Goal: Contribute content: Add original content to the website for others to see

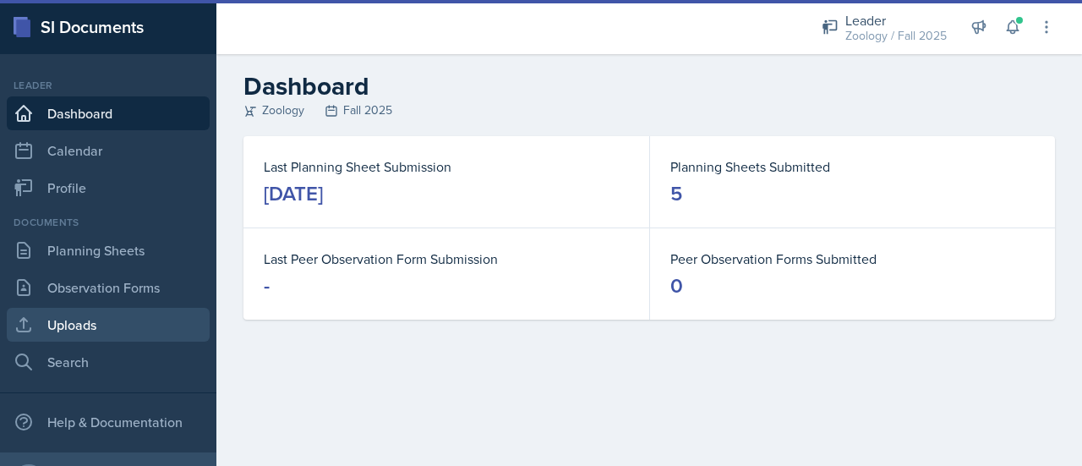
click at [109, 325] on link "Uploads" at bounding box center [108, 325] width 203 height 34
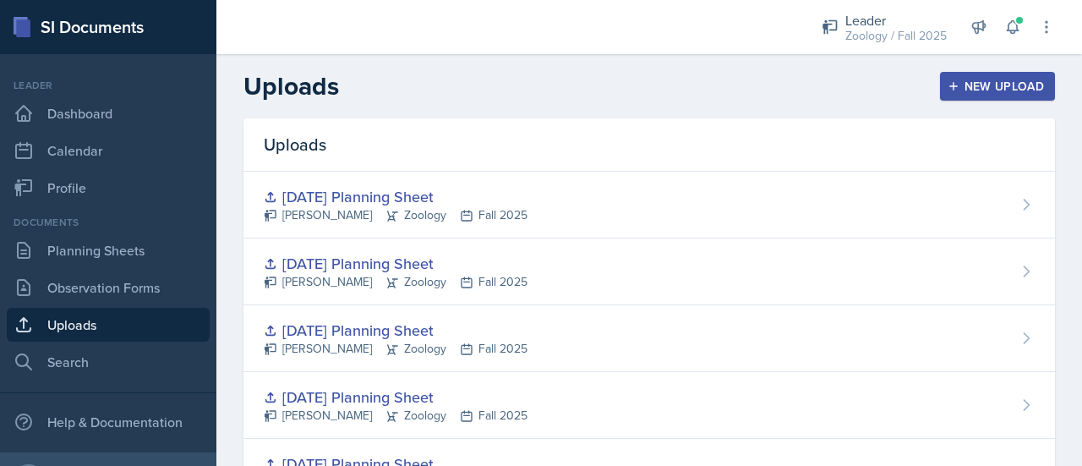
click at [1001, 79] on div "New Upload" at bounding box center [998, 86] width 94 height 14
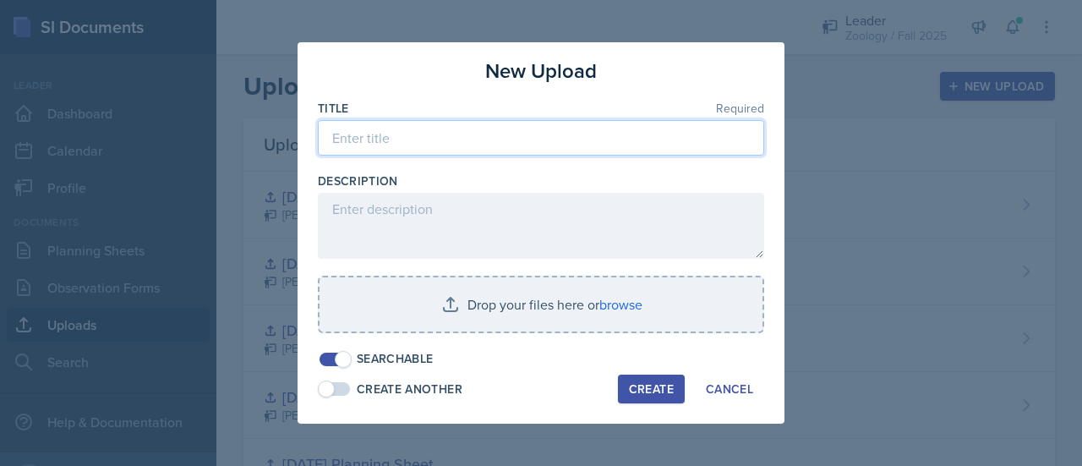
click at [552, 142] on input at bounding box center [541, 138] width 446 height 36
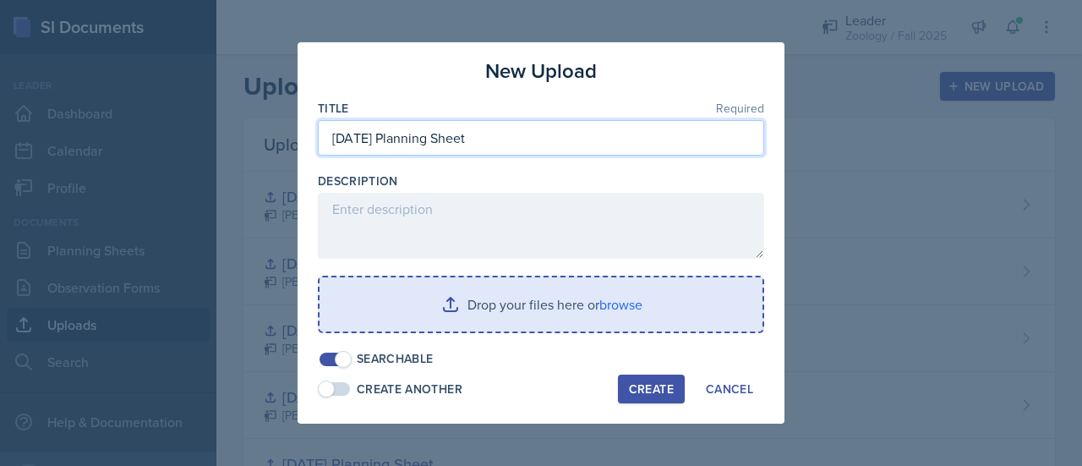
type input "[DATE] Planning Sheet"
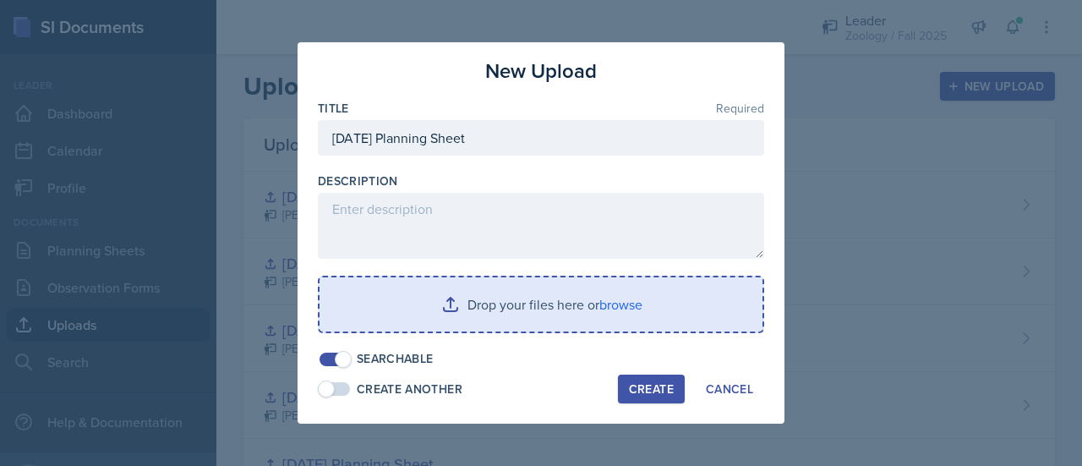
click at [509, 281] on input "file" at bounding box center [541, 304] width 443 height 54
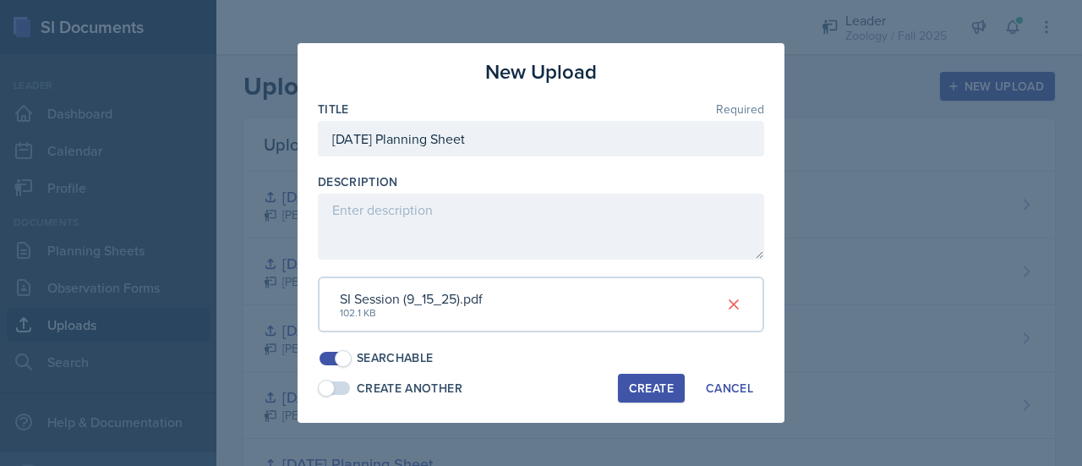
click at [669, 376] on button "Create" at bounding box center [651, 388] width 67 height 29
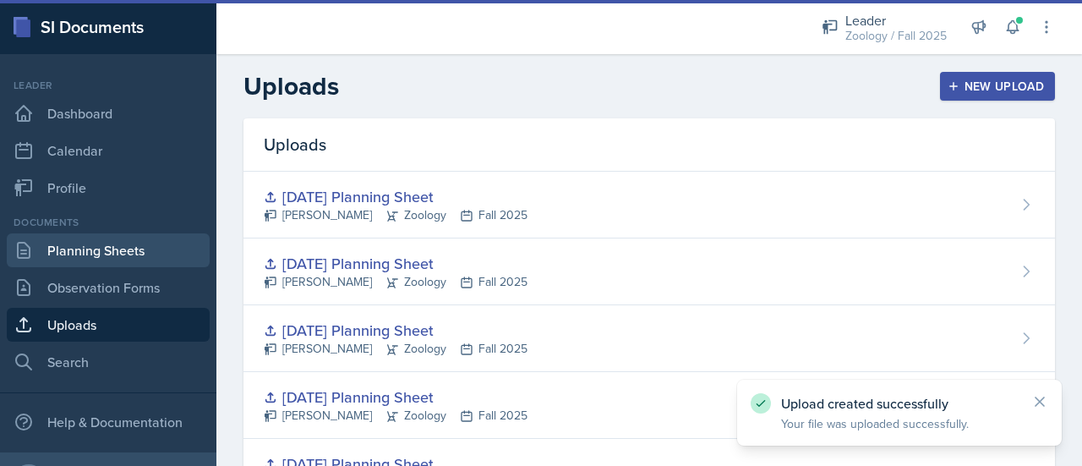
click at [107, 254] on link "Planning Sheets" at bounding box center [108, 250] width 203 height 34
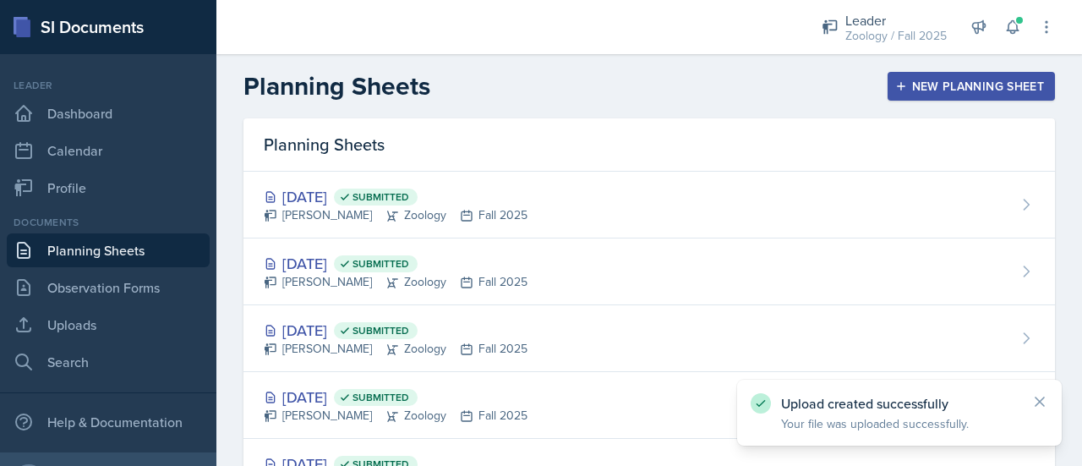
click at [936, 85] on div "New Planning Sheet" at bounding box center [971, 86] width 145 height 14
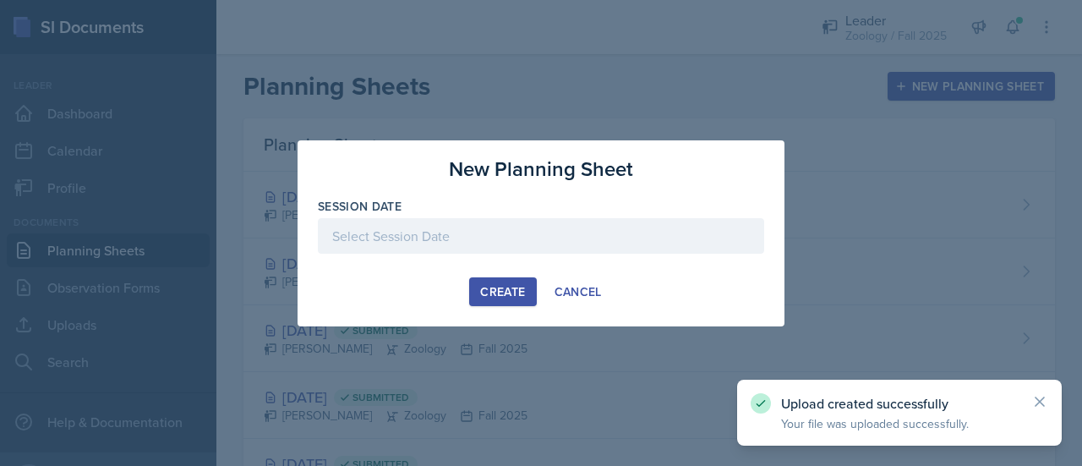
click at [473, 238] on div at bounding box center [541, 236] width 446 height 36
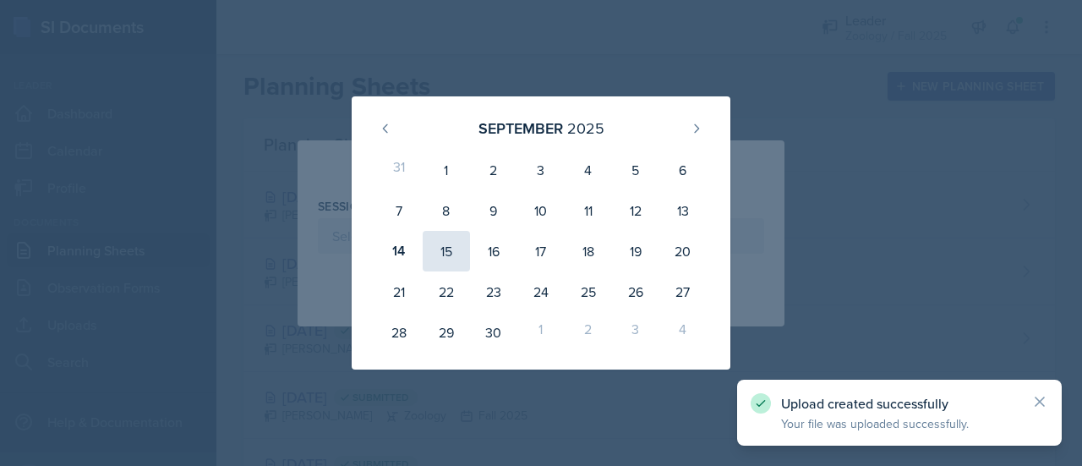
click at [430, 242] on div "15" at bounding box center [446, 251] width 47 height 41
type input "[DATE]"
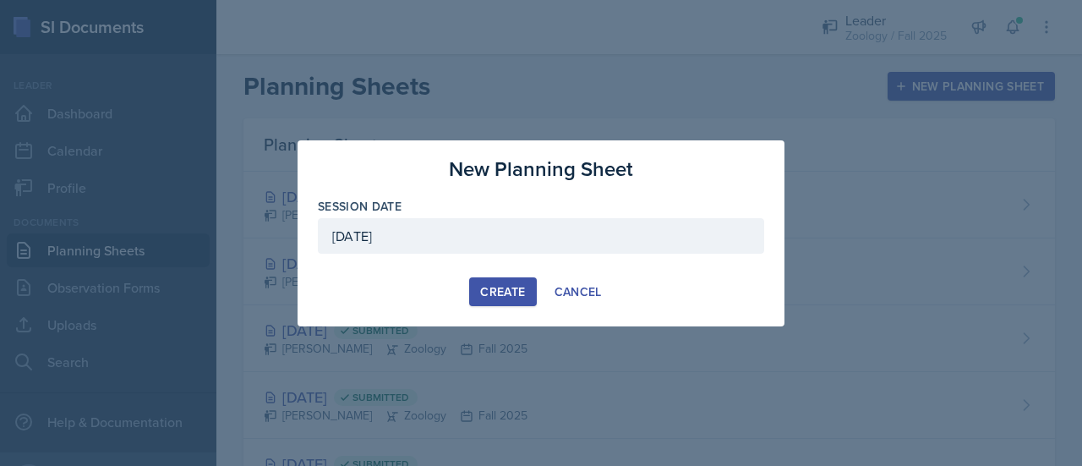
click at [501, 290] on div "Create" at bounding box center [502, 292] width 45 height 14
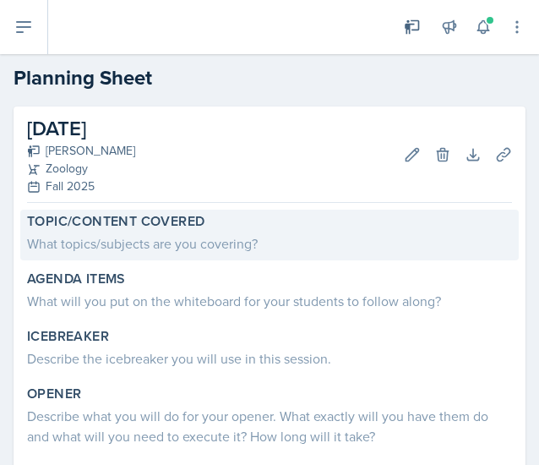
click at [131, 239] on div "What topics/subjects are you covering?" at bounding box center [269, 243] width 485 height 20
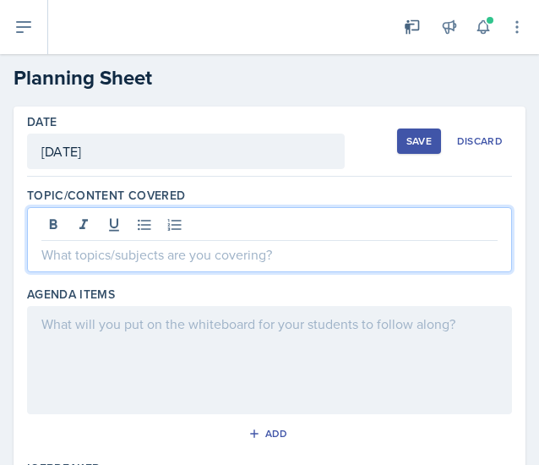
click at [107, 224] on div at bounding box center [269, 239] width 485 height 65
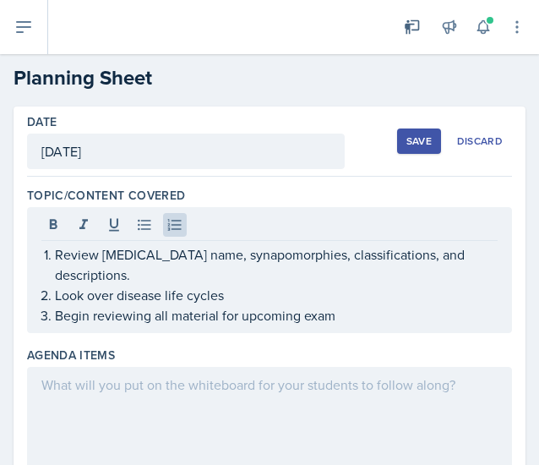
click at [133, 389] on div at bounding box center [269, 421] width 485 height 108
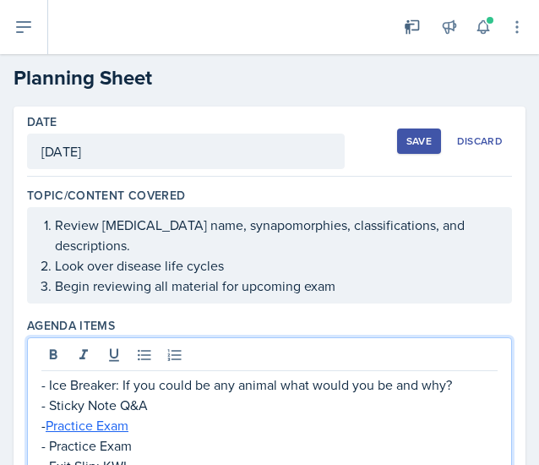
scroll to position [131, 0]
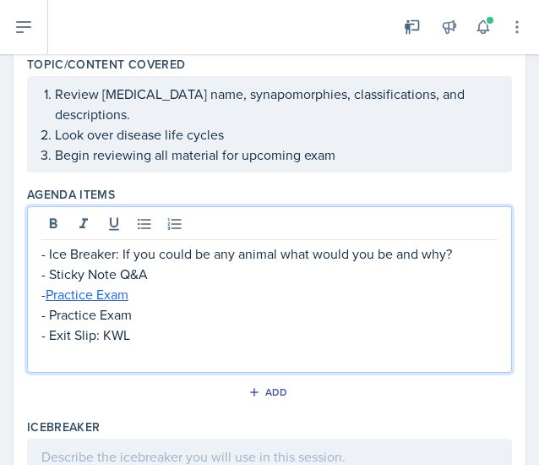
click at [98, 345] on p at bounding box center [269, 355] width 457 height 20
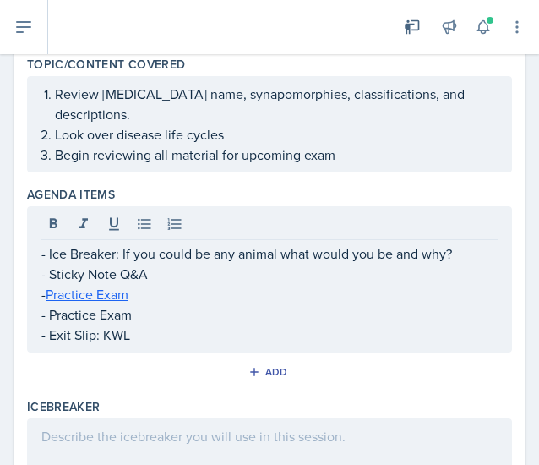
click at [150, 424] on div at bounding box center [269, 473] width 485 height 108
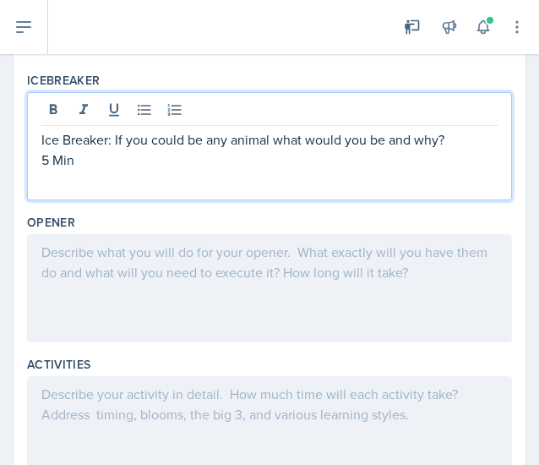
scroll to position [431, 0]
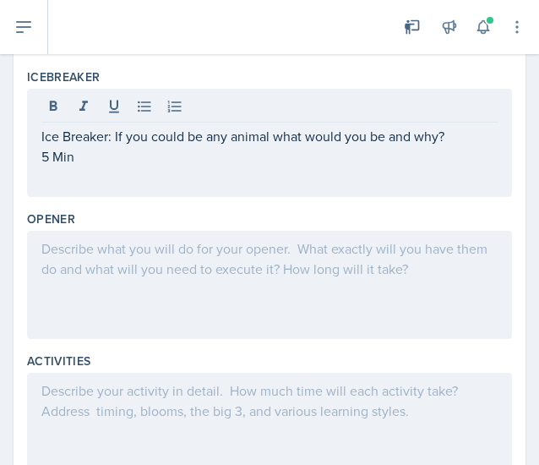
click at [201, 319] on div "Opener" at bounding box center [269, 278] width 485 height 142
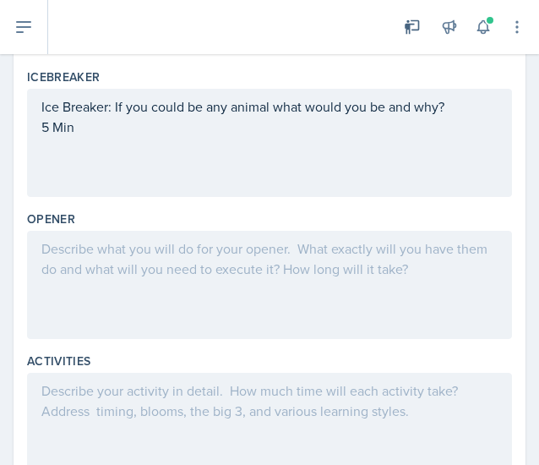
click at [149, 251] on div at bounding box center [269, 285] width 485 height 108
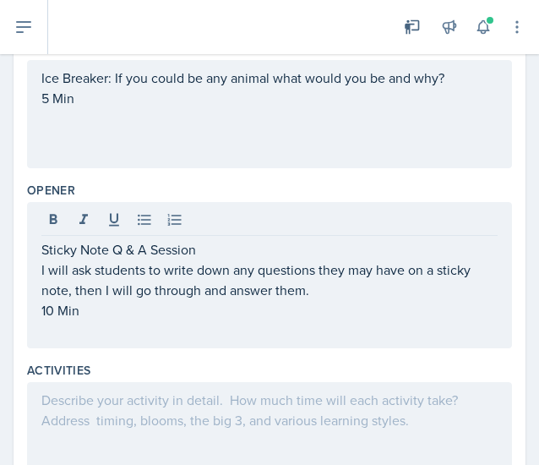
click at [186, 398] on div at bounding box center [269, 436] width 485 height 108
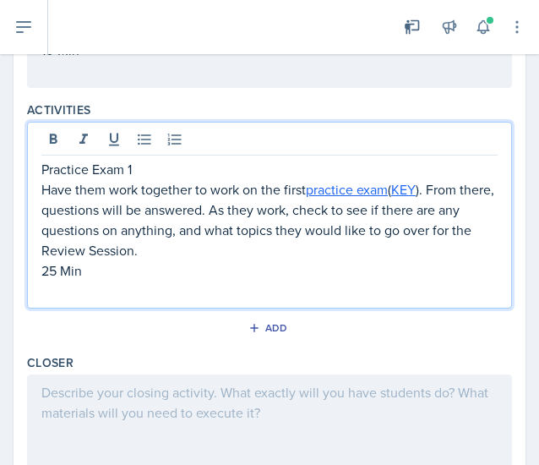
scroll to position [692, 0]
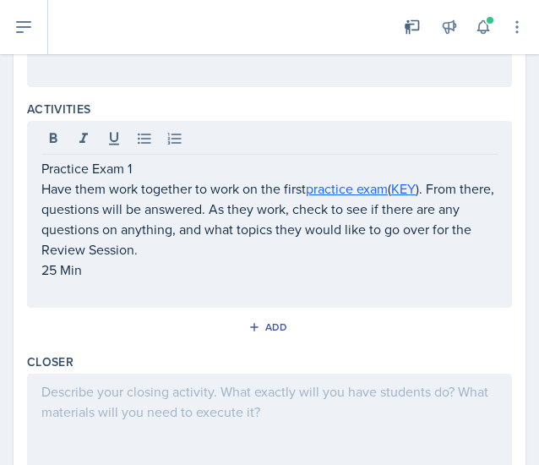
click at [154, 393] on div at bounding box center [269, 428] width 485 height 108
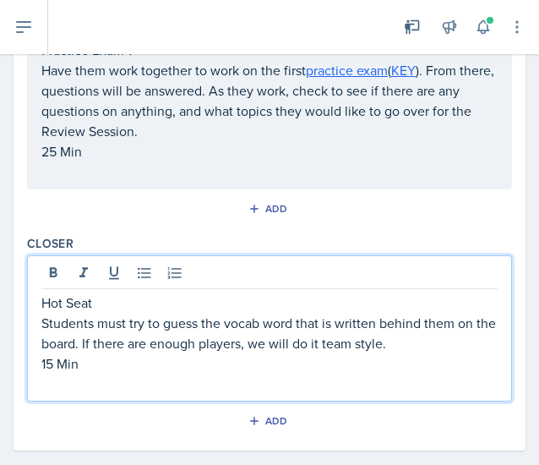
scroll to position [780, 0]
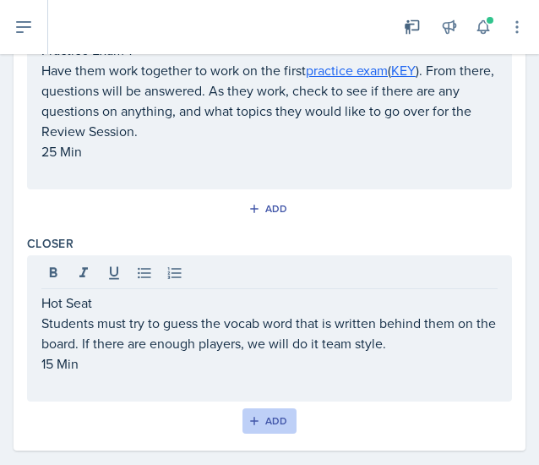
click at [274, 414] on div "Add" at bounding box center [270, 421] width 36 height 14
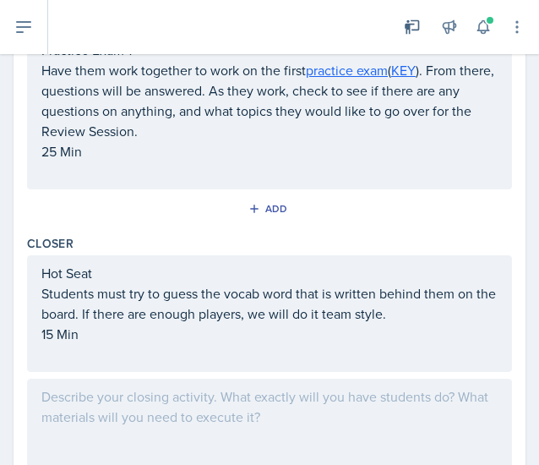
click at [97, 393] on div at bounding box center [269, 433] width 485 height 108
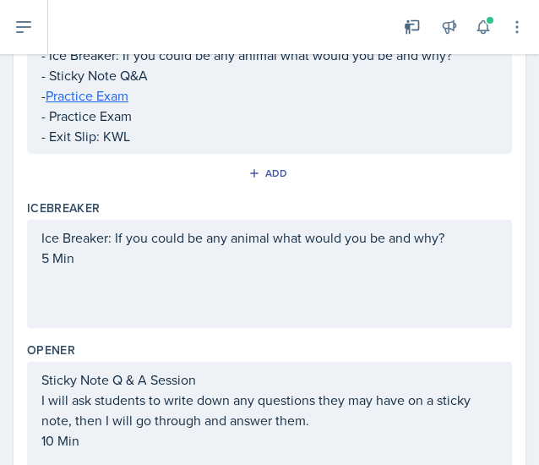
scroll to position [0, 0]
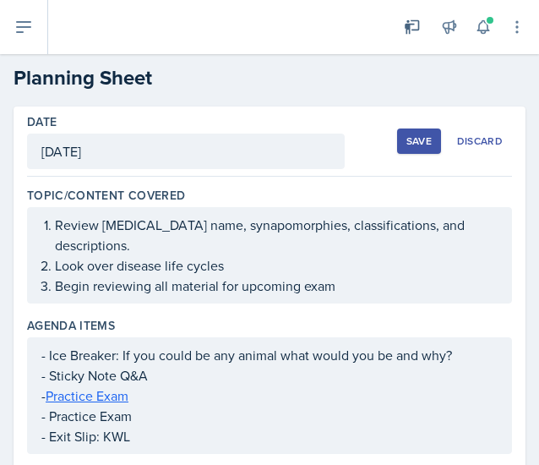
click at [407, 146] on div "Save" at bounding box center [419, 141] width 25 height 14
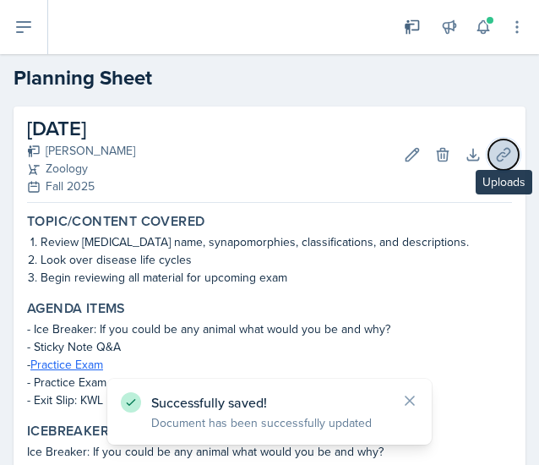
click at [497, 150] on icon at bounding box center [503, 154] width 13 height 13
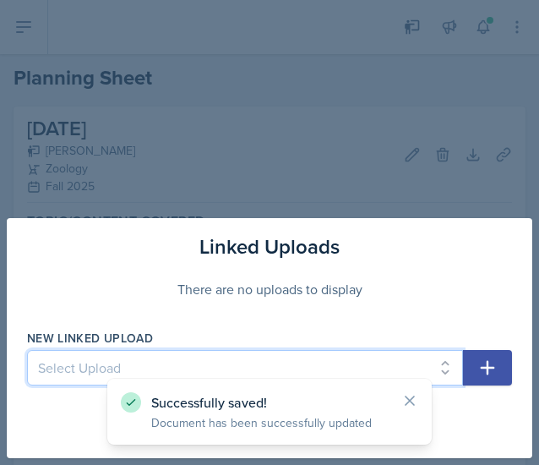
click at [171, 355] on select "Select Upload [DATE] Planning Sheet [DATE] Planning Sheet [DATE] Planning Sheet…" at bounding box center [245, 368] width 436 height 36
select select "2e11d636-9ea2-4713-983c-57ccf55f3349"
click at [27, 351] on select "Select Upload [DATE] Planning Sheet [DATE] Planning Sheet [DATE] Planning Sheet…" at bounding box center [245, 368] width 436 height 36
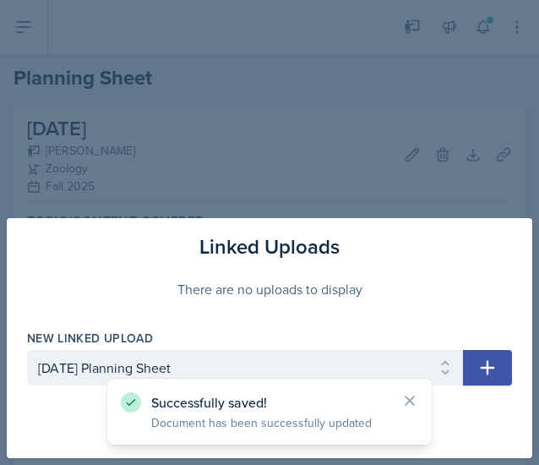
click at [489, 364] on icon "button" at bounding box center [488, 368] width 14 height 14
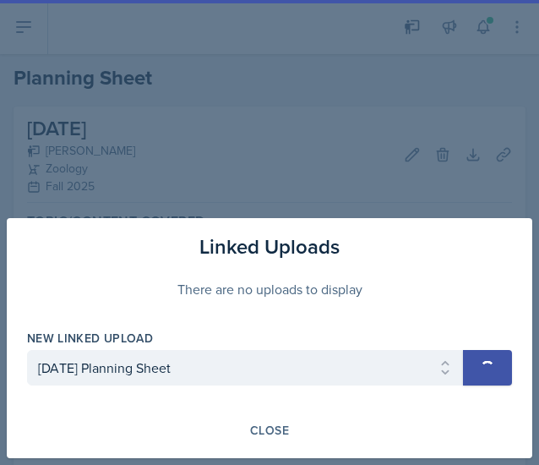
select select
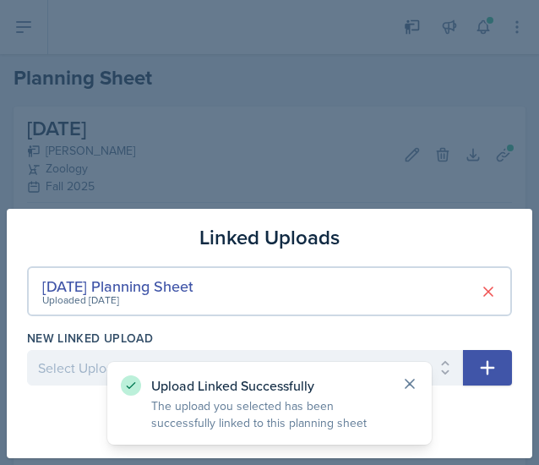
click at [413, 380] on icon at bounding box center [410, 384] width 8 height 8
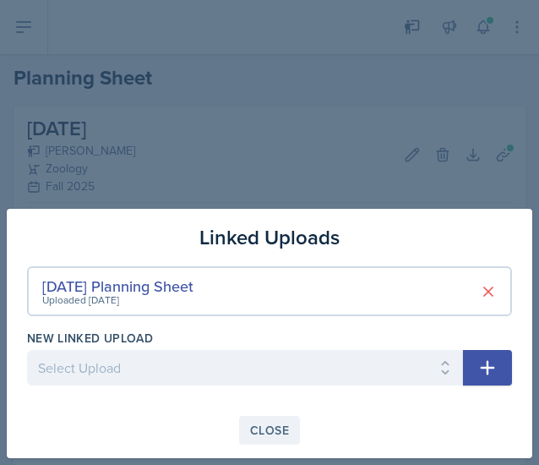
click at [272, 427] on div "Close" at bounding box center [269, 431] width 39 height 14
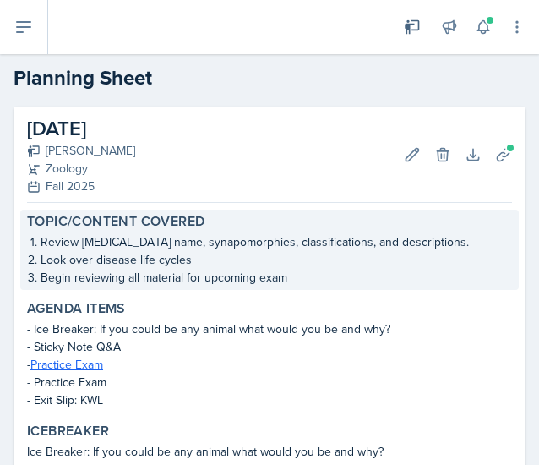
scroll to position [588, 0]
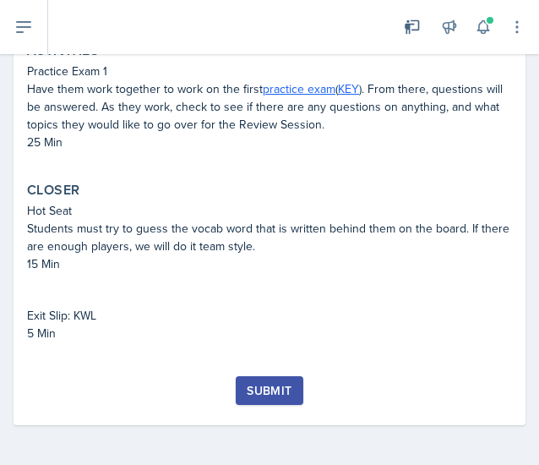
click at [284, 384] on div "Submit" at bounding box center [269, 391] width 45 height 14
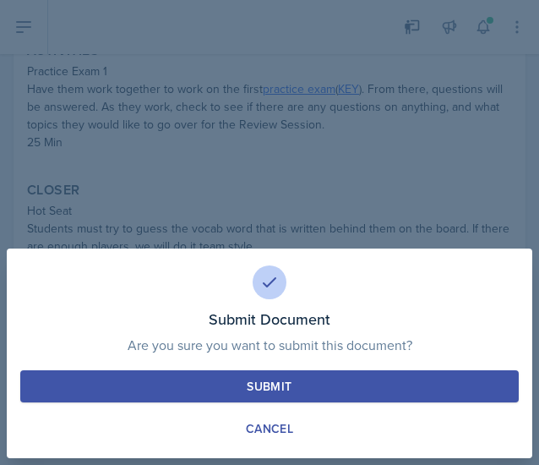
click at [284, 382] on button "Submit" at bounding box center [269, 386] width 499 height 32
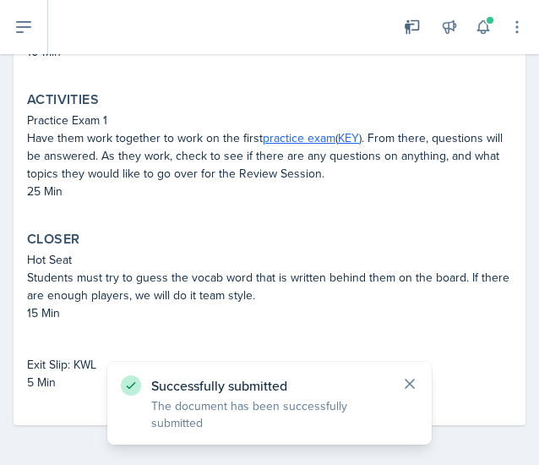
click at [411, 383] on icon at bounding box center [410, 384] width 8 height 8
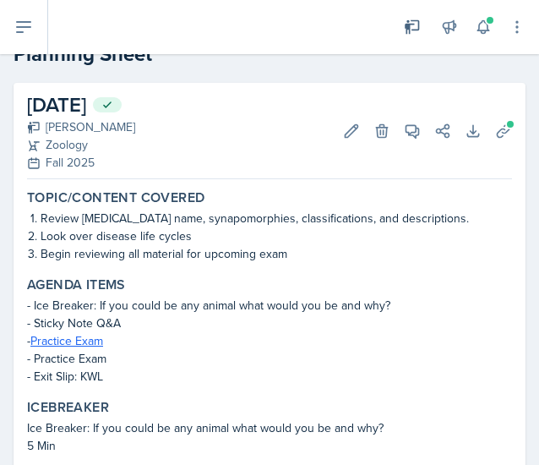
scroll to position [0, 0]
